Goal: Task Accomplishment & Management: Use online tool/utility

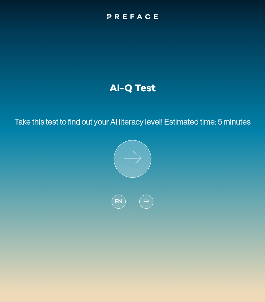
click at [134, 159] on icon at bounding box center [132, 158] width 37 height 37
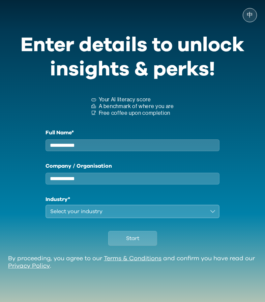
click at [215, 218] on button "Select your industry" at bounding box center [132, 211] width 174 height 13
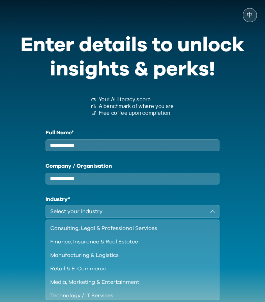
click at [210, 183] on input "Company / Organisation" at bounding box center [132, 179] width 174 height 12
type input "**"
click at [95, 147] on input "Full Name*" at bounding box center [132, 145] width 174 height 12
type input "*"
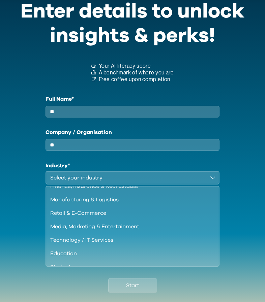
scroll to position [34, 0]
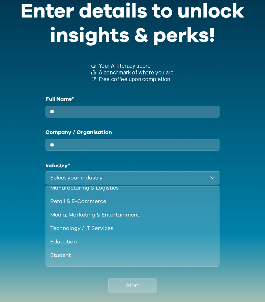
type input "**"
click at [73, 246] on div "Education" at bounding box center [128, 242] width 157 height 8
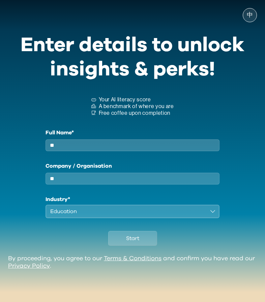
scroll to position [0, 0]
click at [136, 243] on span "Start" at bounding box center [132, 238] width 13 height 8
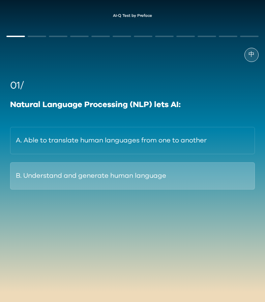
click at [18, 179] on button "B. Understand and generate human language" at bounding box center [132, 175] width 245 height 27
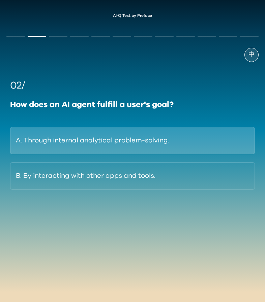
click at [91, 137] on button "A. Through internal analytical problem-solving." at bounding box center [132, 140] width 245 height 27
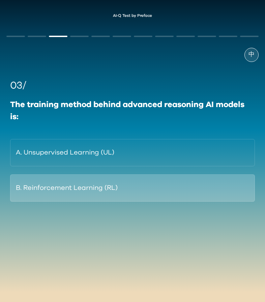
click at [85, 191] on button "B. Reinforcement Learning (RL)" at bounding box center [132, 187] width 245 height 27
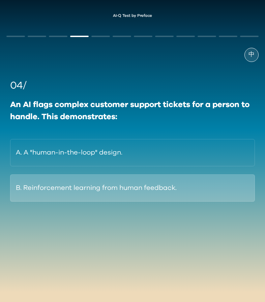
click at [79, 189] on button "B. Reinforcement learning from human feedback." at bounding box center [132, 187] width 245 height 27
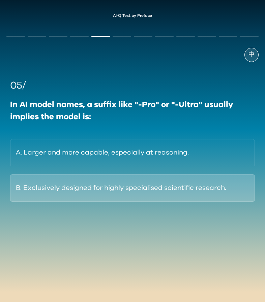
click at [52, 188] on button "B. Exclusively designed for highly specialised scientific research." at bounding box center [132, 187] width 245 height 27
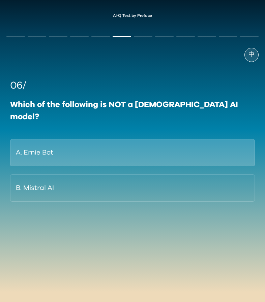
click at [39, 146] on button "A. Ernie Bot" at bounding box center [132, 152] width 245 height 27
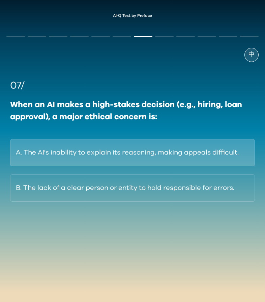
click at [91, 157] on button "A. The AI's inability to explain its reasoning, making appeals difficult." at bounding box center [132, 152] width 245 height 27
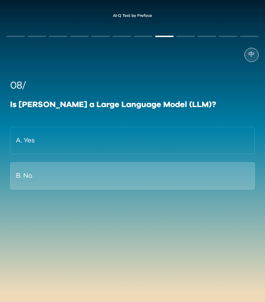
click at [31, 178] on button "B. No" at bounding box center [132, 175] width 245 height 27
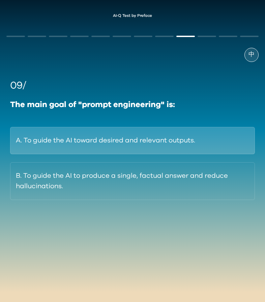
click at [70, 142] on button "A. To guide the AI toward desired and relevant outputs." at bounding box center [132, 140] width 245 height 27
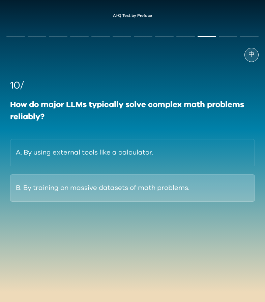
click at [83, 190] on button "B. By training on massive datasets of math problems." at bounding box center [132, 187] width 245 height 27
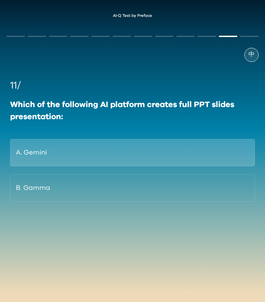
click at [73, 154] on button "A. Gemini" at bounding box center [132, 152] width 245 height 27
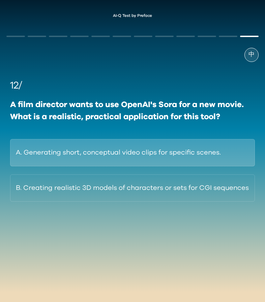
click at [115, 156] on button "A. Generating short, conceptual video clips for specific scenes." at bounding box center [132, 152] width 245 height 27
